Goal: Find specific page/section: Find specific page/section

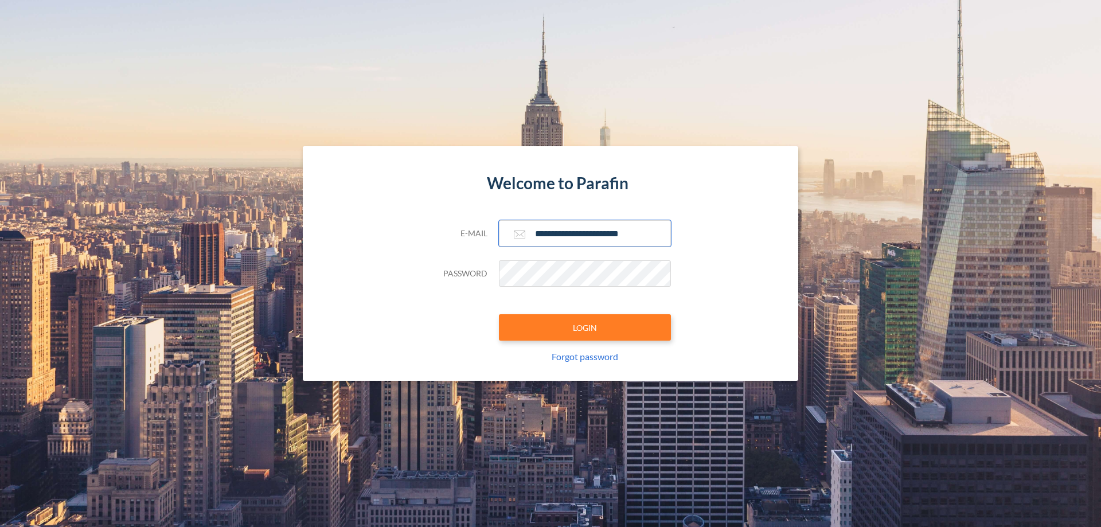
type input "**********"
click at [585, 327] on button "LOGIN" at bounding box center [585, 327] width 172 height 26
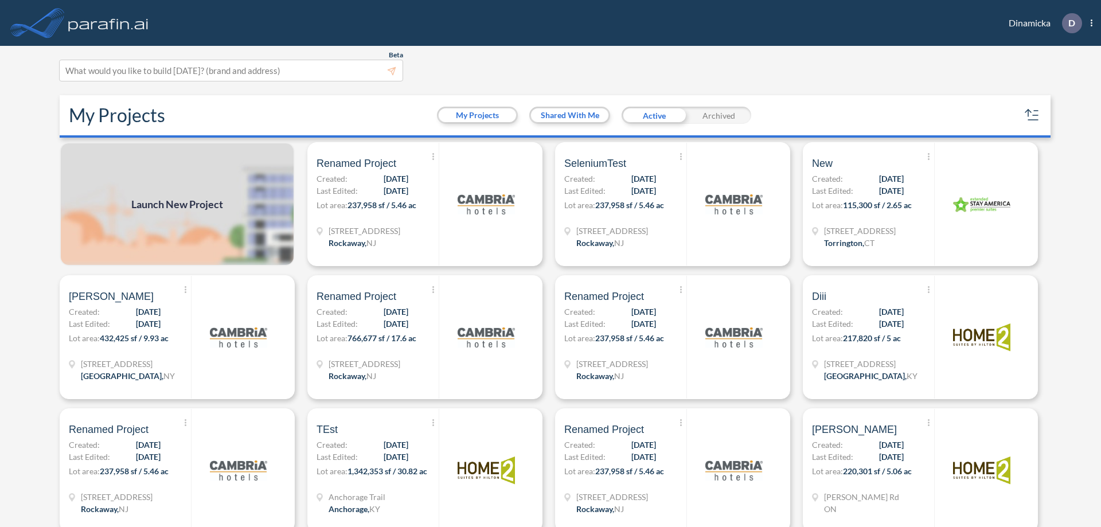
scroll to position [3, 0]
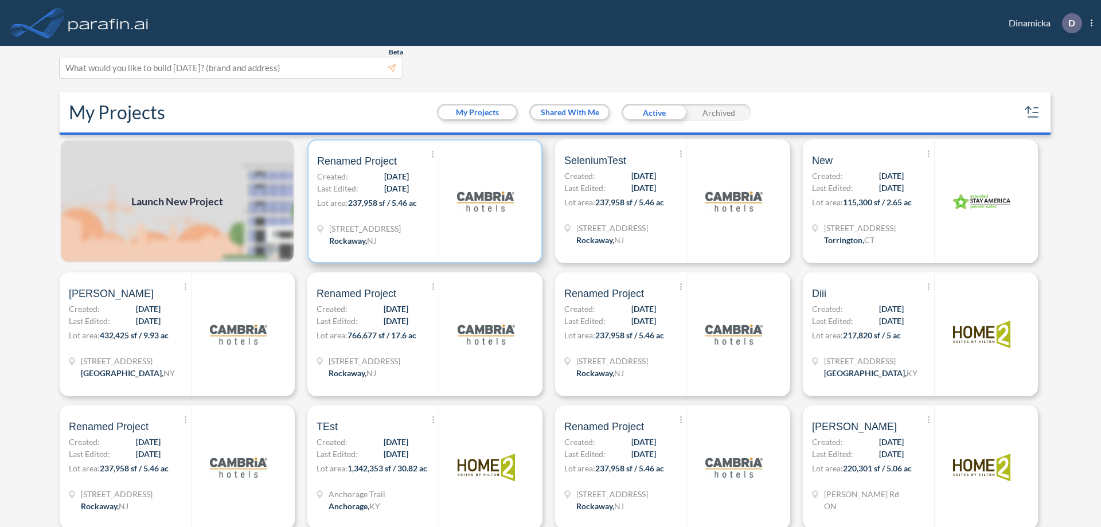
click at [423, 201] on p "Lot area: 237,958 sf / 5.46 ac" at bounding box center [378, 205] width 122 height 17
